Goal: Task Accomplishment & Management: Complete application form

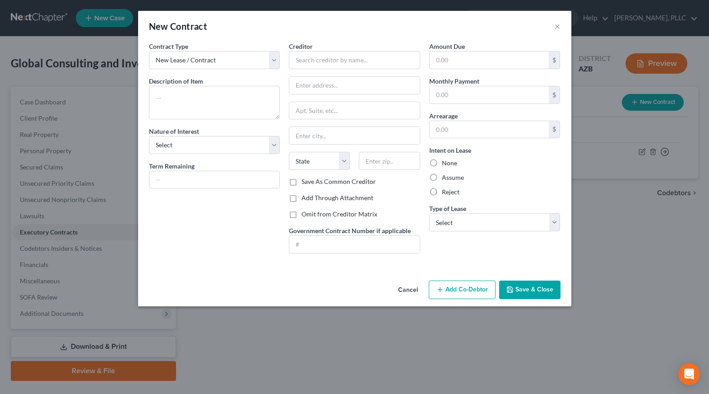
click at [415, 290] on button "Cancel" at bounding box center [408, 290] width 34 height 18
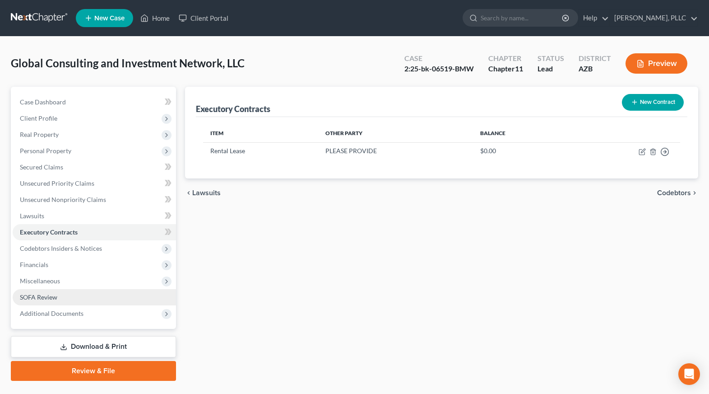
click at [43, 293] on span "SOFA Review" at bounding box center [38, 297] width 37 height 8
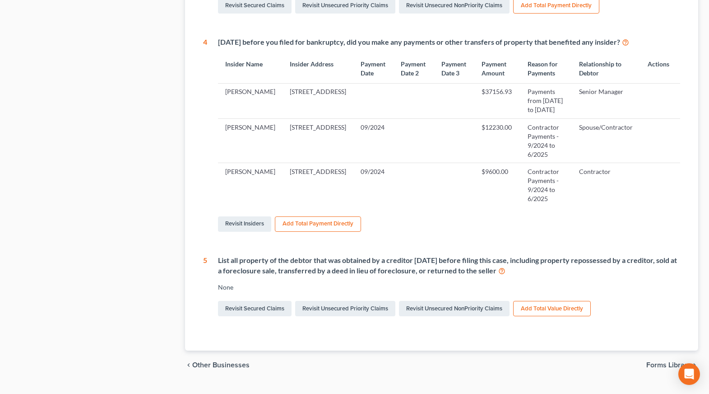
scroll to position [412, 0]
click at [255, 301] on link "Revisit Secured Claims" at bounding box center [255, 308] width 74 height 15
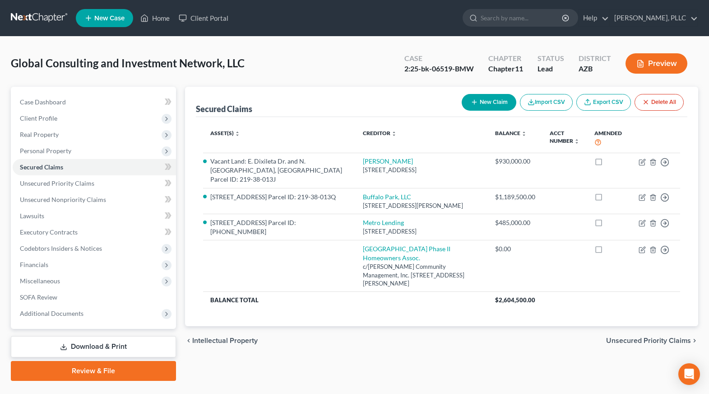
click at [502, 102] on button "New Claim" at bounding box center [489, 102] width 55 height 17
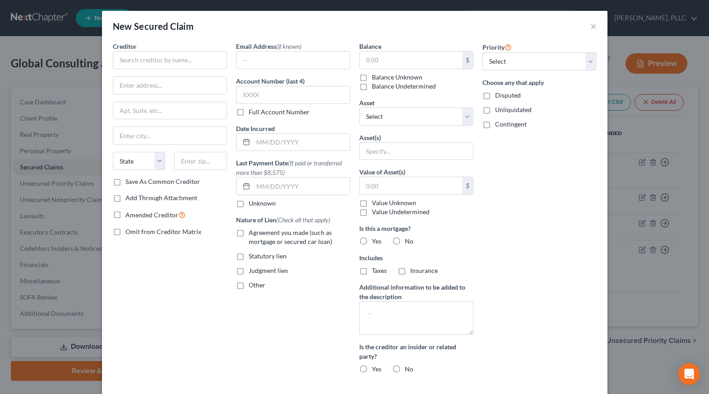
click at [171, 181] on label "Save As Common Creditor" at bounding box center [162, 181] width 74 height 9
click at [135, 181] on input "Save As Common Creditor" at bounding box center [132, 180] width 6 height 6
checkbox input "true"
click at [176, 60] on input "text" at bounding box center [170, 60] width 114 height 18
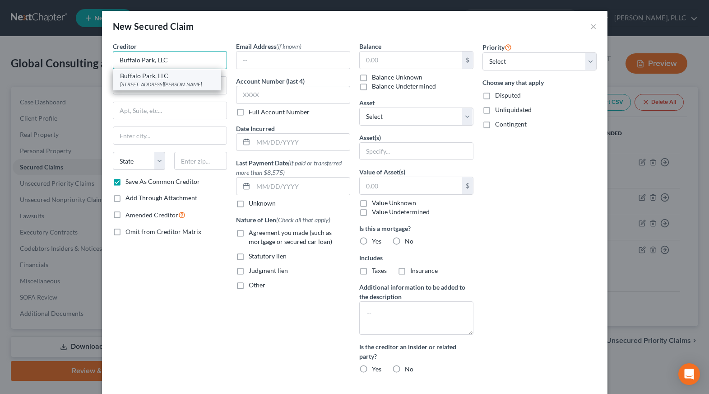
type input "Buffalo Park, LLC"
click at [153, 82] on div "[STREET_ADDRESS][PERSON_NAME]" at bounding box center [167, 84] width 94 height 8
type input "[STREET_ADDRESS][PERSON_NAME]"
type input "[GEOGRAPHIC_DATA]"
select select "3"
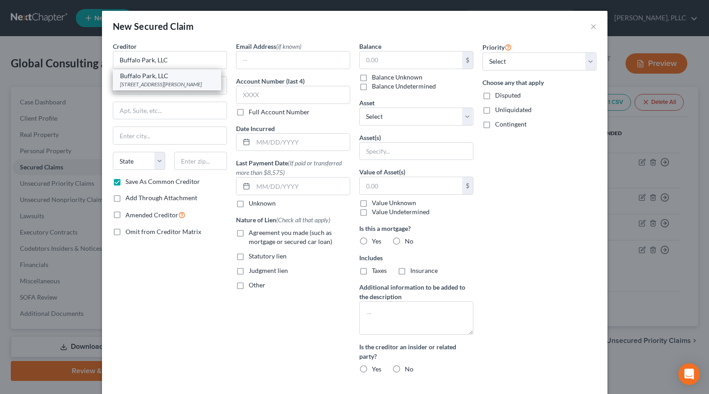
type input "85748"
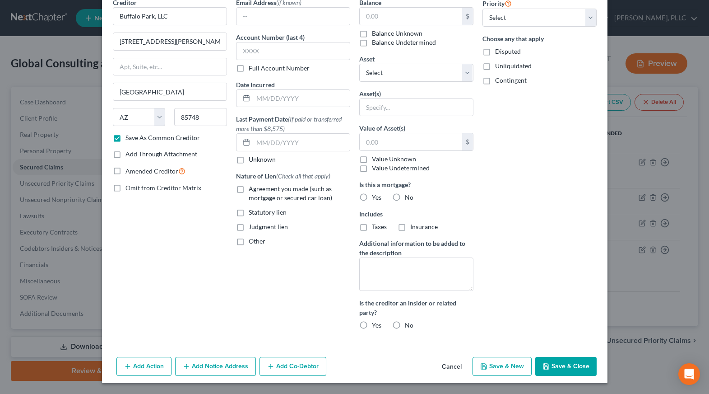
scroll to position [44, 0]
click at [152, 366] on button "Add Action" at bounding box center [143, 365] width 55 height 19
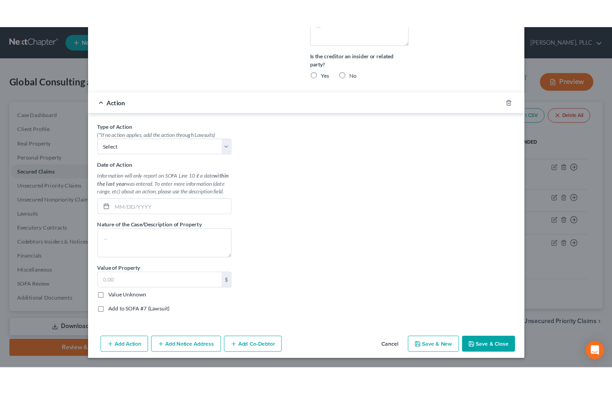
scroll to position [313, 0]
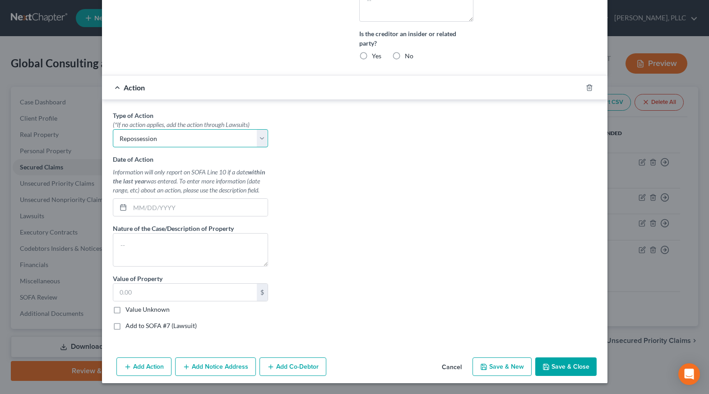
select select "1"
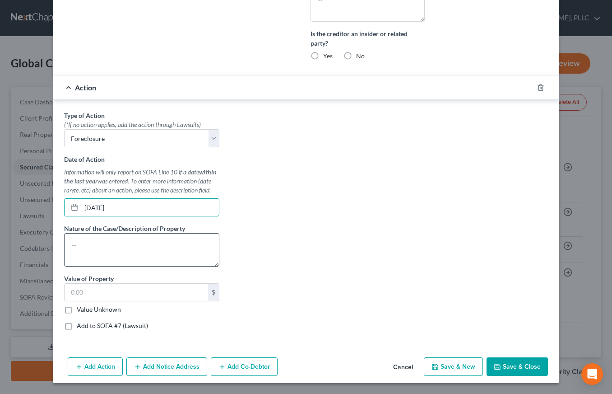
type input "[DATE]"
click at [180, 235] on textarea at bounding box center [141, 249] width 155 height 33
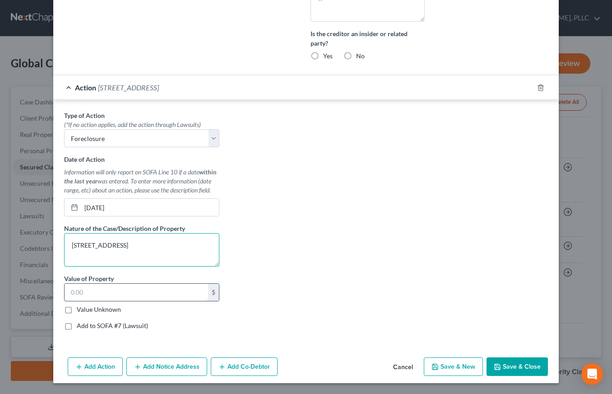
type textarea "[STREET_ADDRESS]"
click at [143, 291] on input "text" at bounding box center [137, 291] width 144 height 17
type input "565,000"
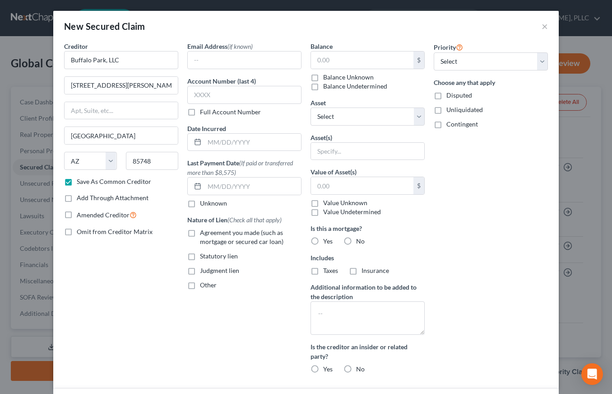
scroll to position [0, 0]
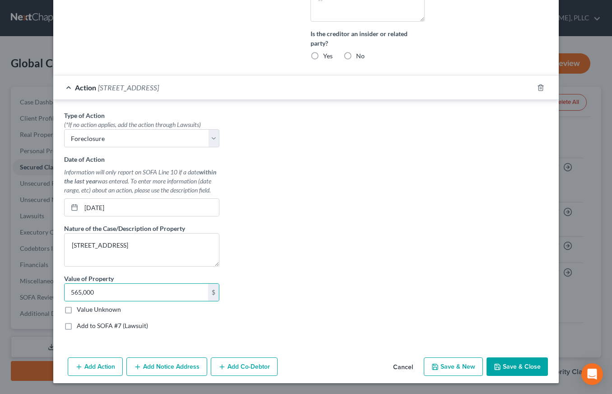
click at [504, 364] on button "Save & Close" at bounding box center [516, 366] width 61 height 19
checkbox input "false"
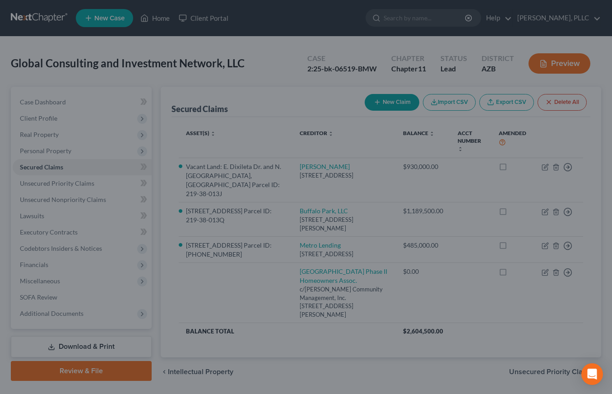
scroll to position [229, 0]
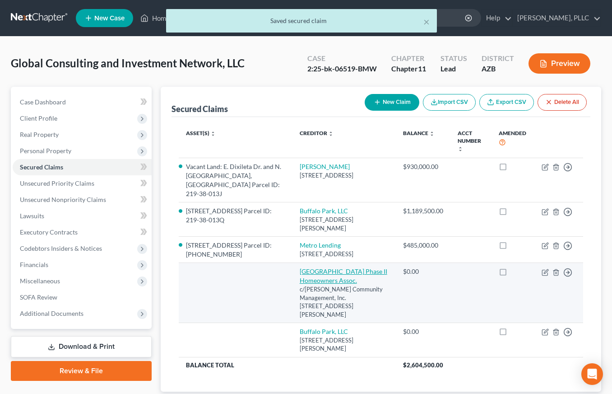
click at [334, 269] on link "[GEOGRAPHIC_DATA] Phase II Homeowners Assoc." at bounding box center [344, 275] width 88 height 17
select select "3"
select select "0"
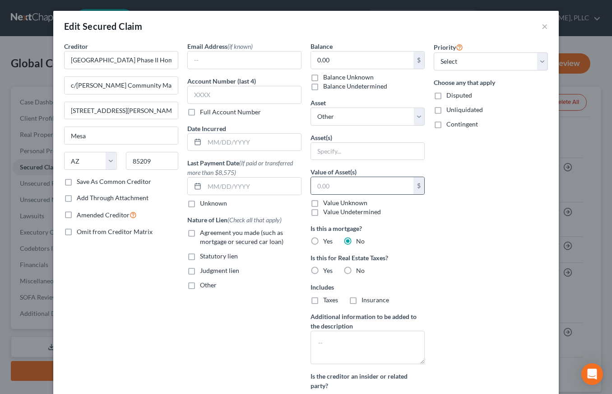
click at [418, 185] on div "$" at bounding box center [418, 185] width 11 height 17
click at [544, 25] on button "×" at bounding box center [545, 26] width 6 height 11
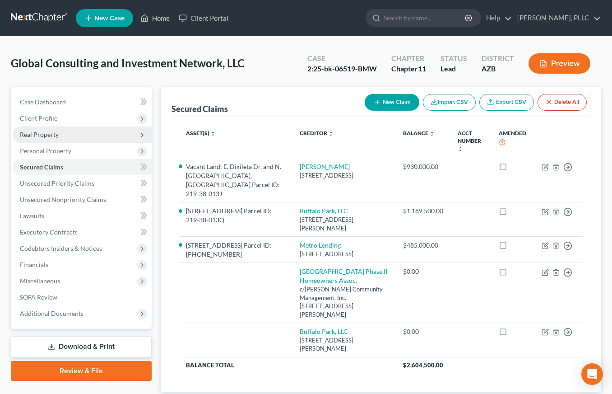
click at [47, 134] on span "Real Property" at bounding box center [39, 134] width 39 height 8
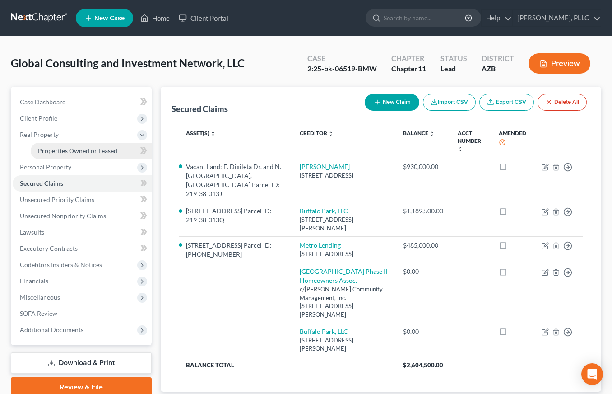
click at [111, 152] on span "Properties Owned or Leased" at bounding box center [77, 151] width 79 height 8
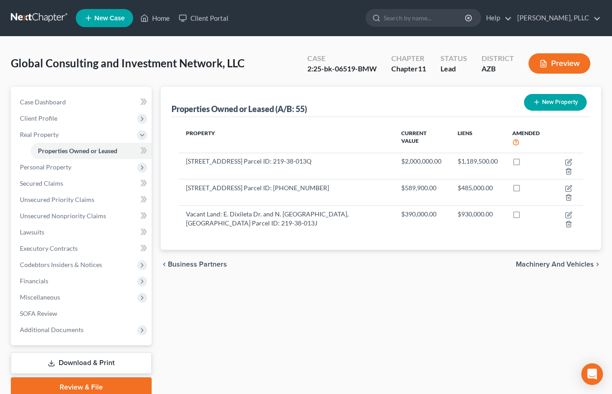
click at [540, 102] on icon "button" at bounding box center [536, 101] width 7 height 7
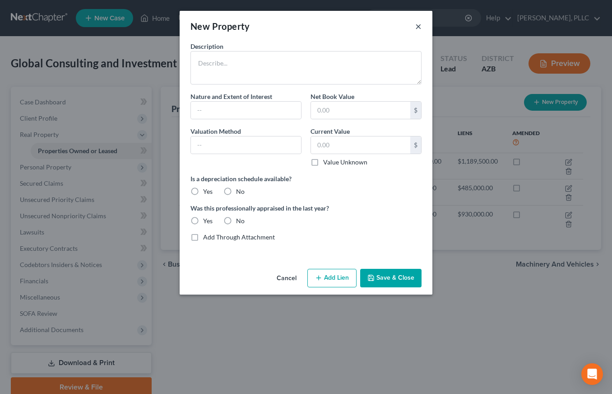
click at [418, 26] on button "×" at bounding box center [418, 26] width 6 height 11
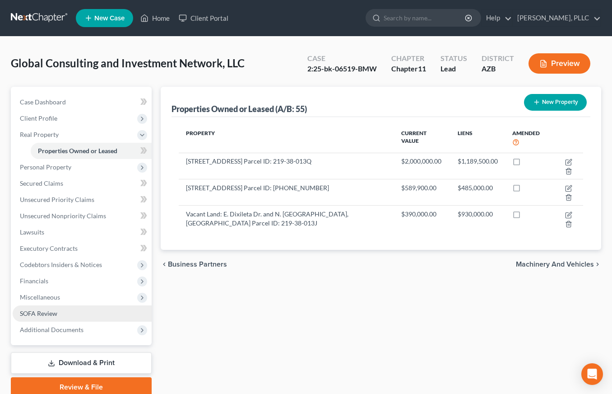
click at [43, 314] on span "SOFA Review" at bounding box center [38, 313] width 37 height 8
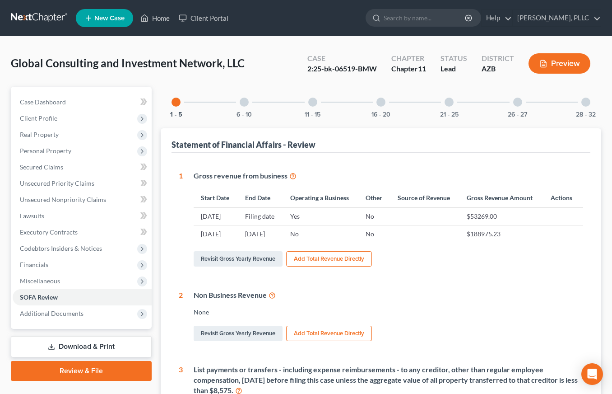
click at [562, 63] on button "Preview" at bounding box center [559, 63] width 62 height 20
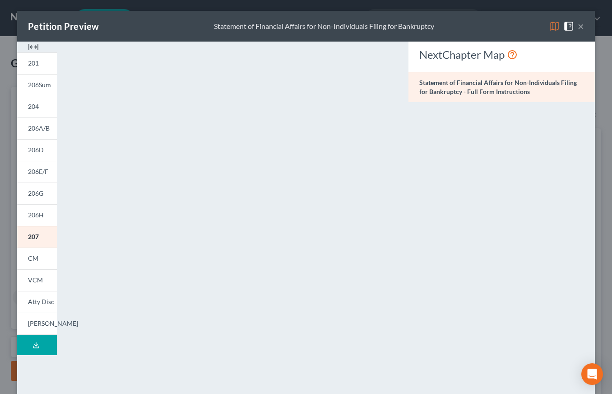
click at [583, 25] on button "×" at bounding box center [581, 26] width 6 height 11
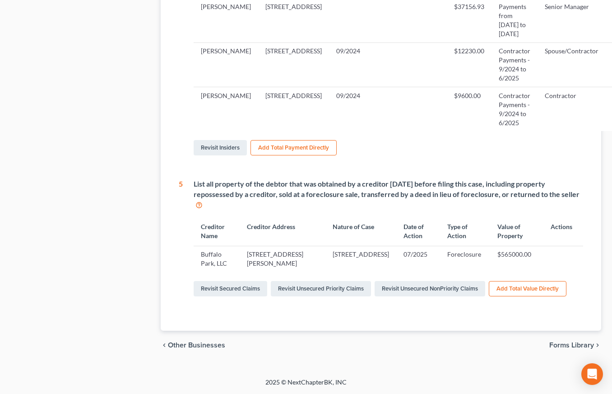
scroll to position [577, 0]
click at [241, 285] on link "Revisit Secured Claims" at bounding box center [231, 288] width 74 height 15
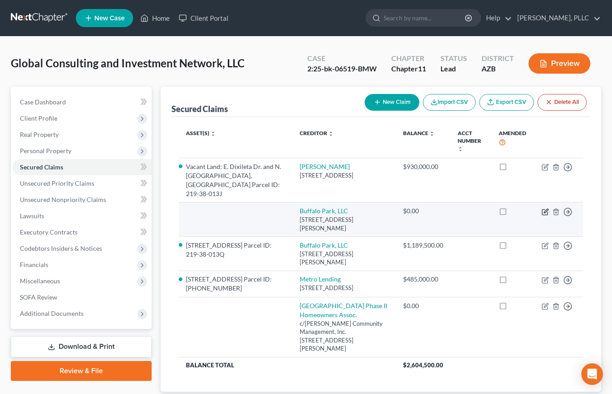
click at [546, 208] on icon "button" at bounding box center [545, 211] width 7 height 7
select select "3"
select select "0"
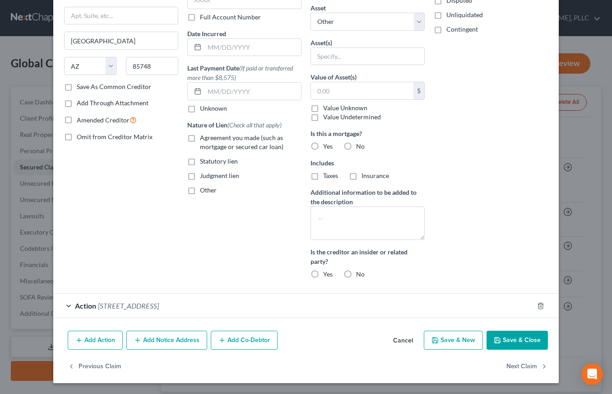
scroll to position [94, 0]
click at [366, 301] on div "Action [STREET_ADDRESS]" at bounding box center [293, 306] width 480 height 24
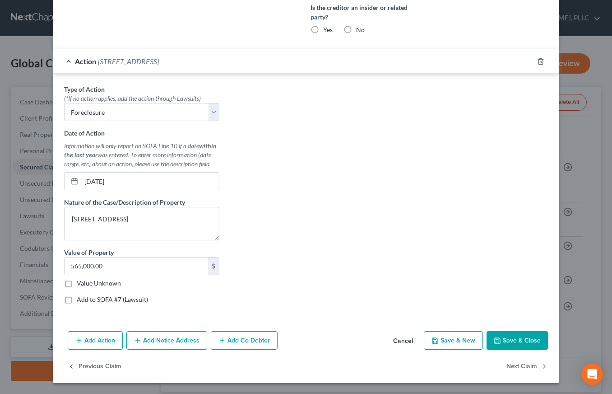
scroll to position [339, 0]
click at [160, 232] on textarea "[STREET_ADDRESS]" at bounding box center [141, 223] width 155 height 33
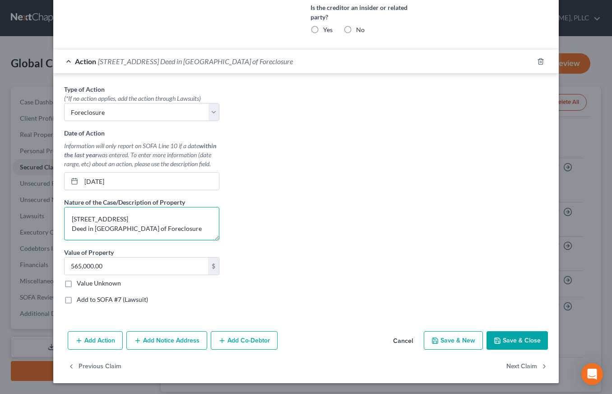
type textarea "[STREET_ADDRESS] Deed in [GEOGRAPHIC_DATA] of Foreclosure"
click at [509, 338] on button "Save & Close" at bounding box center [516, 340] width 61 height 19
select select
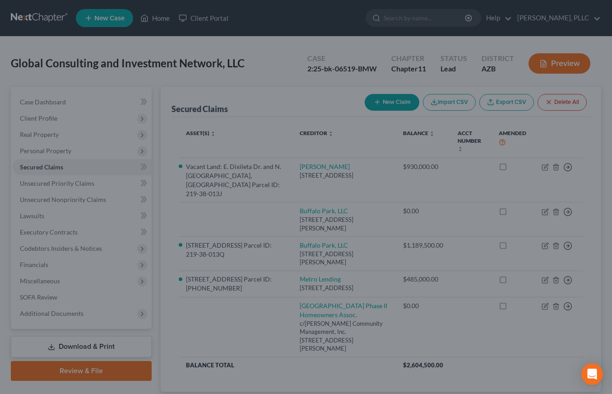
scroll to position [0, 0]
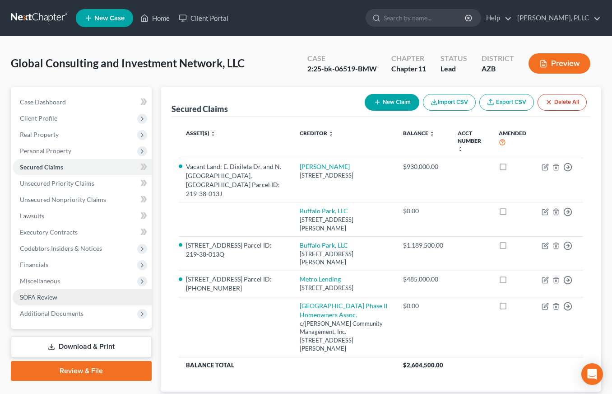
click at [42, 298] on span "SOFA Review" at bounding box center [38, 297] width 37 height 8
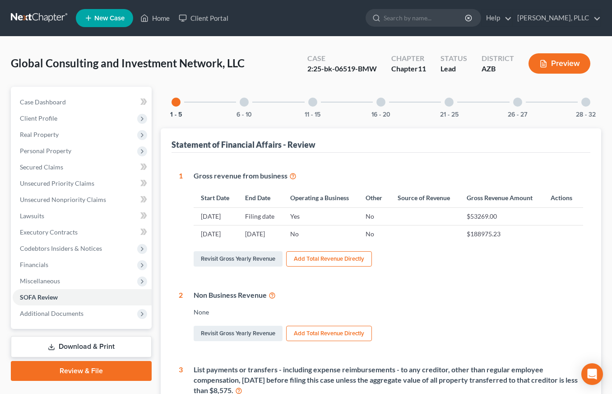
click at [310, 104] on div at bounding box center [312, 101] width 9 height 9
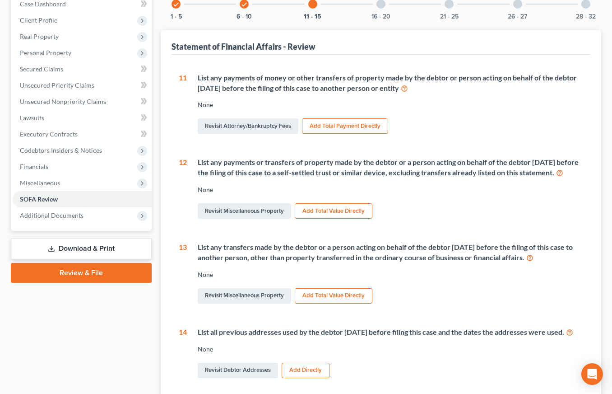
scroll to position [99, 0]
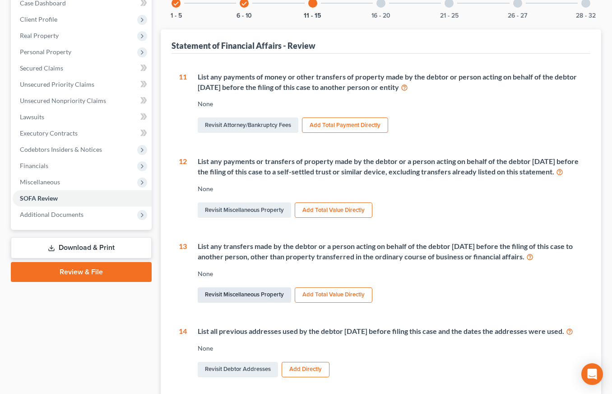
click at [247, 300] on link "Revisit Miscellaneous Property" at bounding box center [244, 294] width 93 height 15
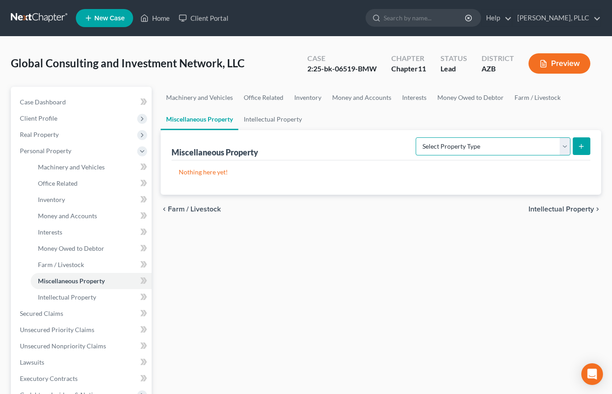
select select "transferred"
click at [580, 150] on button "submit" at bounding box center [582, 146] width 18 height 18
select select "Ordinary ([DATE])"
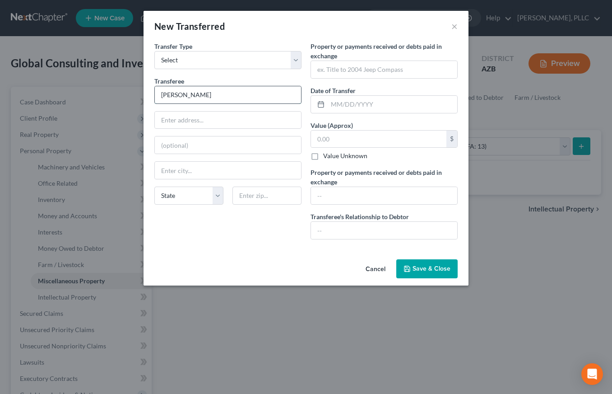
type input "[PERSON_NAME]"
type input "1725 E. Coconino Dr."
type input "[PERSON_NAME]"
select select "3"
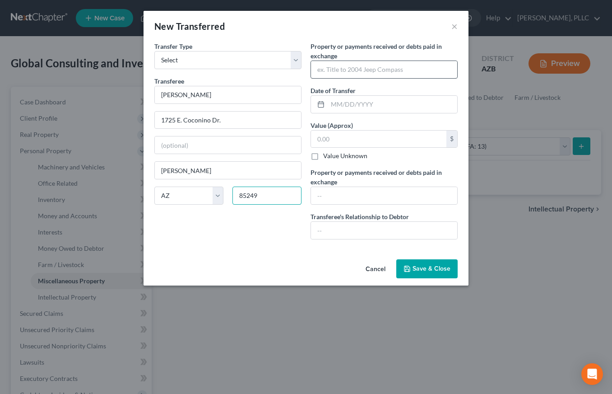
type input "85249"
type input "1725 E. Coconino Dr."
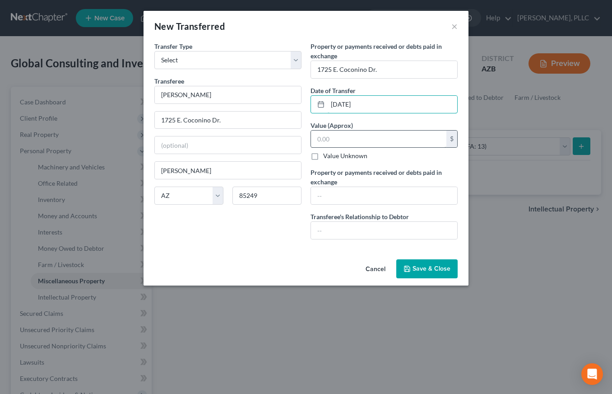
type input "[DATE]"
click at [369, 137] on input "text" at bounding box center [378, 138] width 135 height 17
type input "976,000"
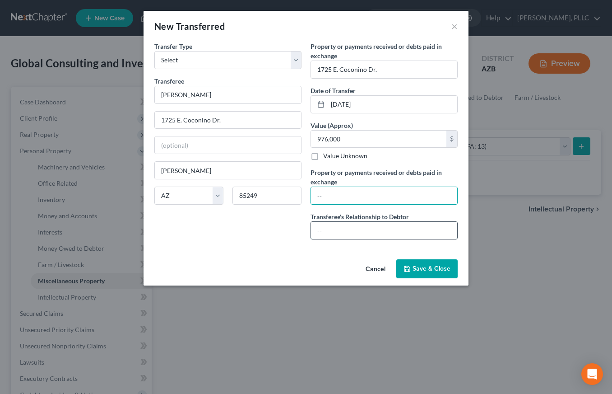
click at [359, 230] on input "text" at bounding box center [384, 230] width 146 height 17
type input "Sister"
click at [350, 192] on input "text" at bounding box center [384, 195] width 146 height 17
type input "976000"
click at [410, 269] on icon "button" at bounding box center [406, 268] width 5 height 5
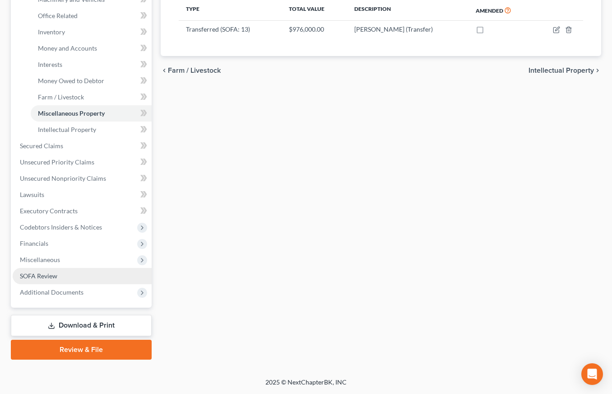
scroll to position [167, 0]
click at [52, 275] on span "SOFA Review" at bounding box center [38, 276] width 37 height 8
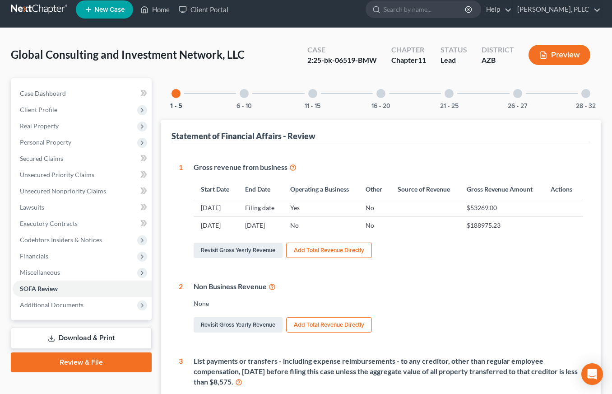
scroll to position [9, 0]
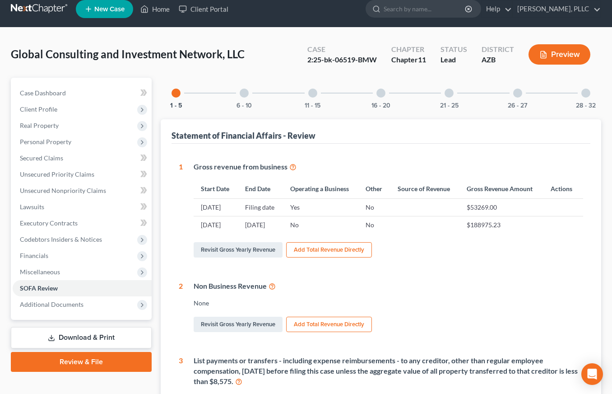
click at [315, 88] on div "11 - 15" at bounding box center [312, 93] width 31 height 31
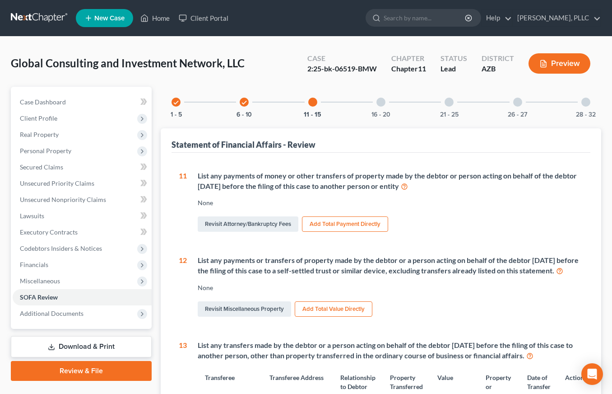
scroll to position [0, 0]
click at [558, 63] on button "Preview" at bounding box center [559, 63] width 62 height 20
